Goal: Complete application form

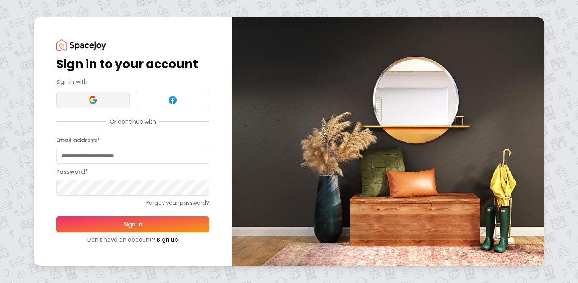
click at [114, 104] on button at bounding box center [92, 100] width 73 height 16
click at [121, 156] on input "Email address *" at bounding box center [132, 156] width 153 height 16
type input "**********"
click at [176, 202] on link "Forgot your password?" at bounding box center [132, 203] width 153 height 8
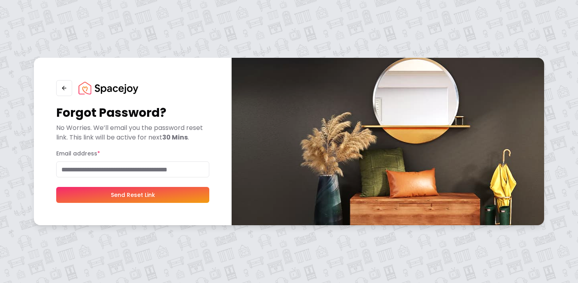
click at [158, 168] on input "Email address *" at bounding box center [132, 169] width 153 height 16
type input "**********"
click at [172, 193] on button "Send Reset Link" at bounding box center [132, 195] width 153 height 16
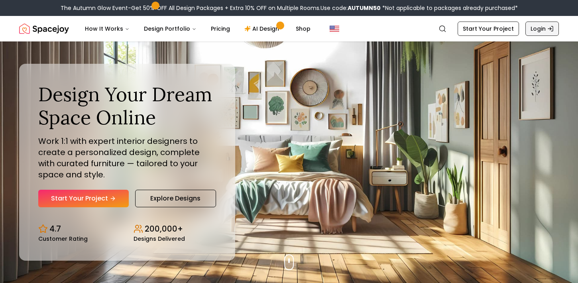
click at [547, 31] on icon "Global" at bounding box center [550, 28] width 6 height 6
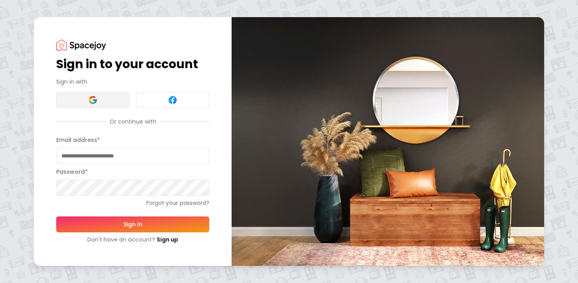
click at [102, 103] on button at bounding box center [92, 100] width 73 height 16
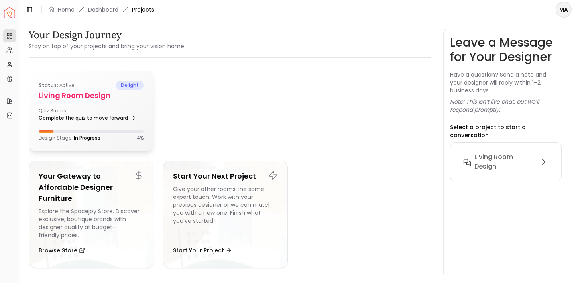
click at [98, 103] on div "Status: active delight Living Room Design Quiz Status: Complete the quiz to mov…" at bounding box center [91, 111] width 124 height 80
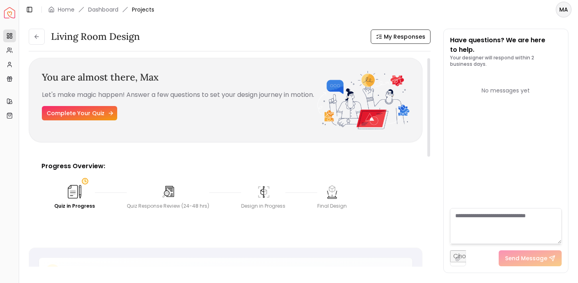
click at [86, 120] on link "Complete Your Quiz" at bounding box center [79, 113] width 75 height 14
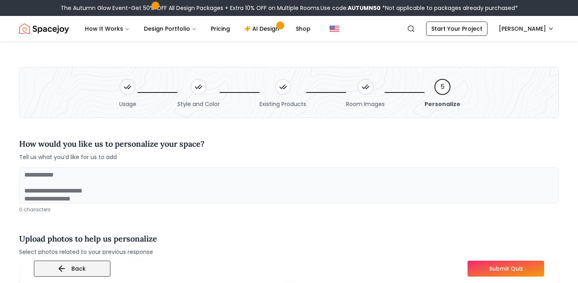
click at [86, 269] on button "Back" at bounding box center [72, 269] width 76 height 16
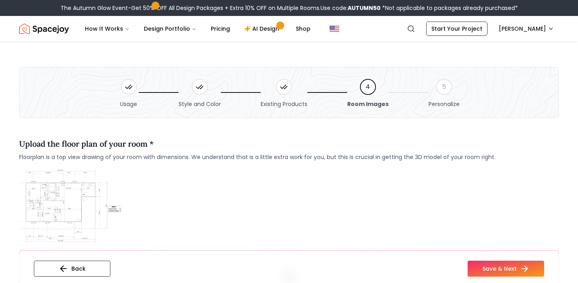
click at [128, 86] on icon at bounding box center [129, 87] width 8 height 8
click at [131, 84] on icon at bounding box center [129, 87] width 8 height 8
click at [368, 89] on div "4" at bounding box center [368, 87] width 16 height 16
click at [88, 273] on button "Back" at bounding box center [72, 269] width 76 height 16
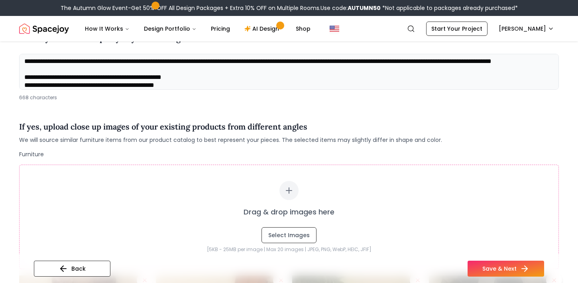
scroll to position [112, 0]
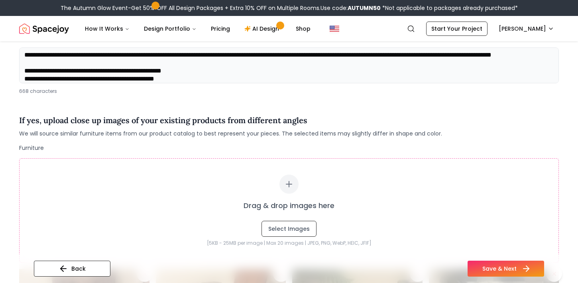
click at [508, 267] on button "Save & Next" at bounding box center [505, 269] width 76 height 16
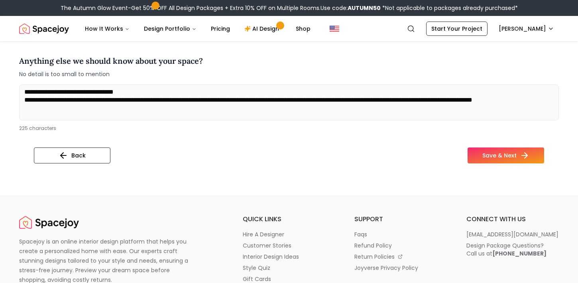
scroll to position [582, 0]
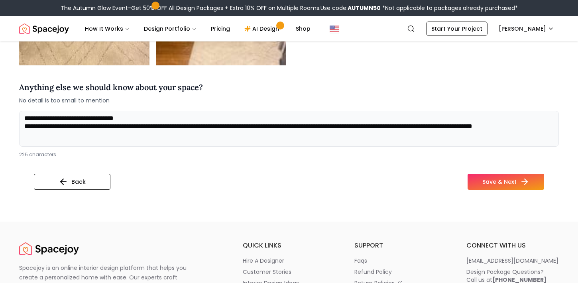
click at [506, 190] on div "Back Save & Next" at bounding box center [289, 185] width 510 height 22
click at [502, 181] on button "Save & Next" at bounding box center [505, 182] width 76 height 16
